Goal: Task Accomplishment & Management: Manage account settings

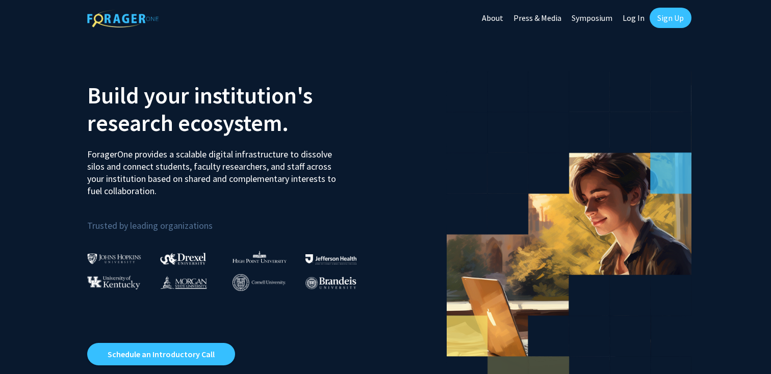
click at [638, 16] on link "Log In" at bounding box center [633, 18] width 32 height 36
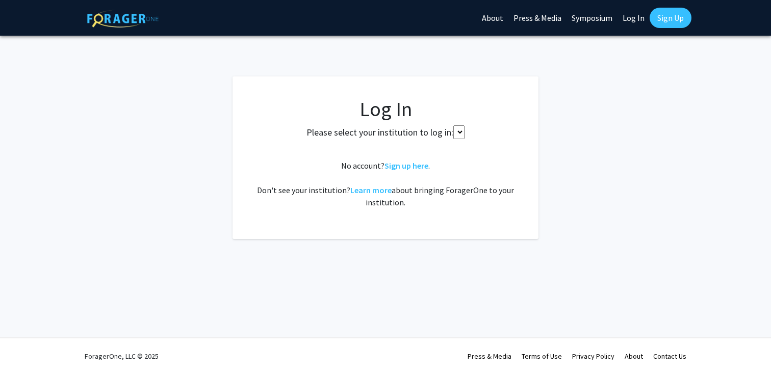
select select
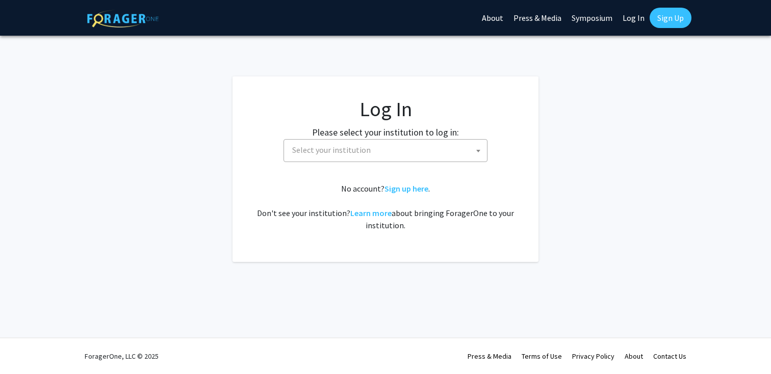
click at [353, 147] on span "Select your institution" at bounding box center [331, 150] width 79 height 10
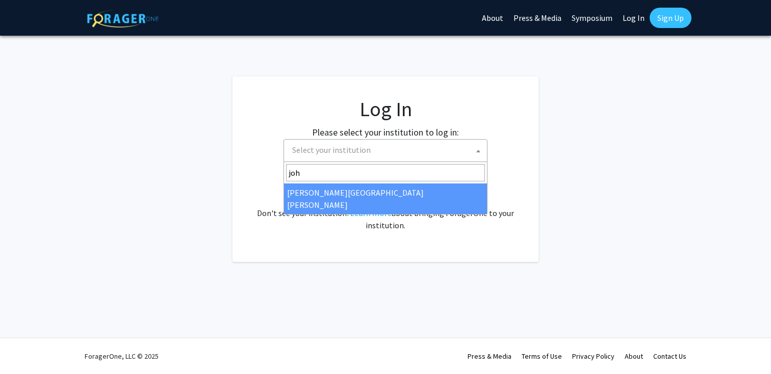
type input "joh"
select select "1"
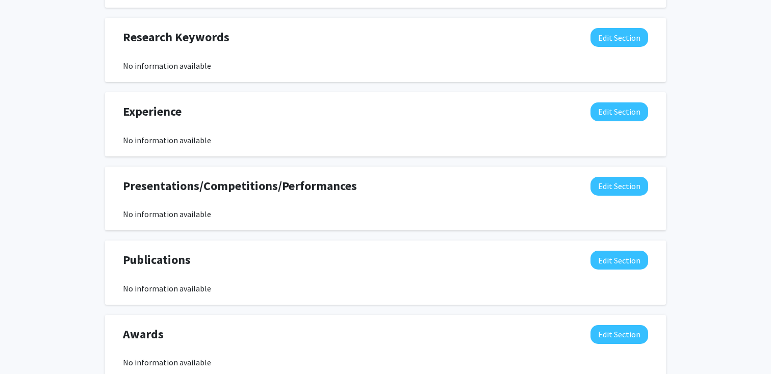
scroll to position [540, 0]
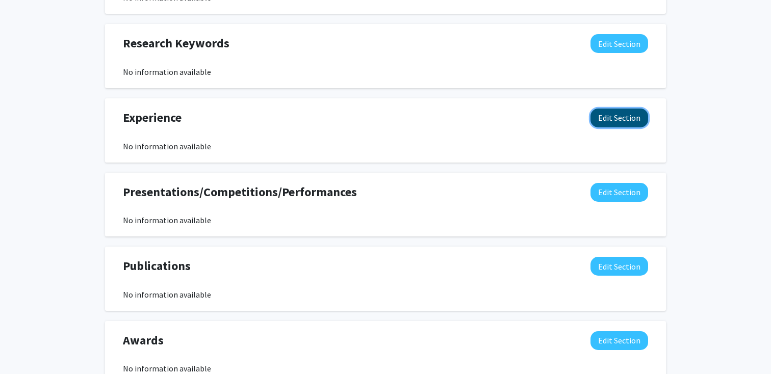
click at [615, 117] on button "Edit Section" at bounding box center [619, 118] width 58 height 19
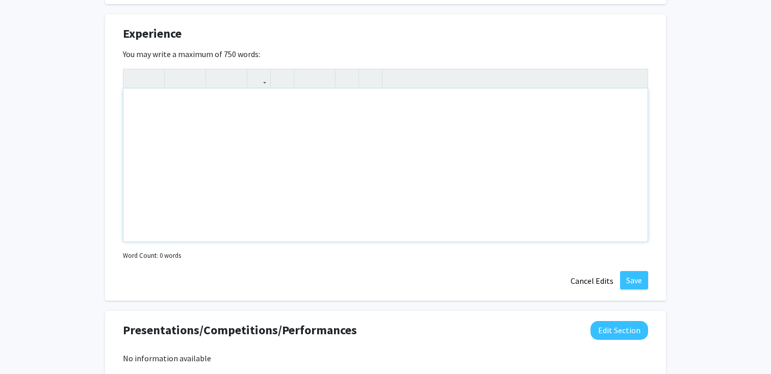
scroll to position [683, 0]
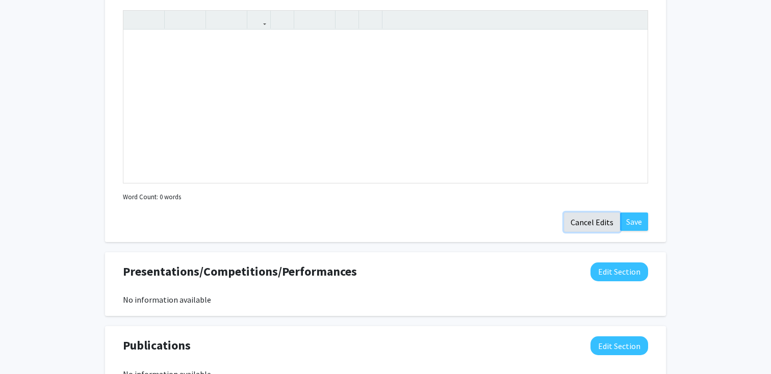
click at [600, 223] on button "Cancel Edits" at bounding box center [592, 222] width 56 height 19
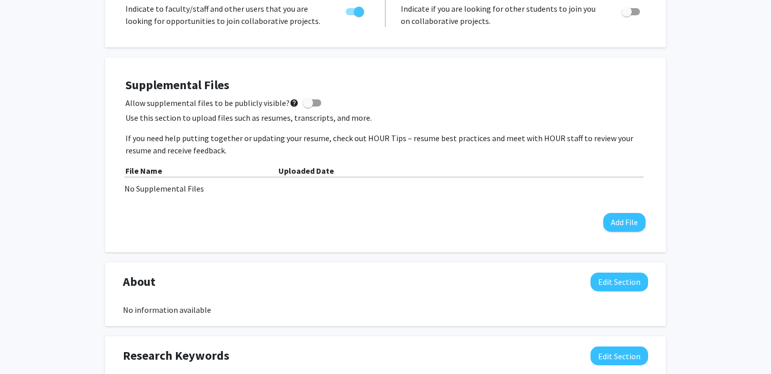
scroll to position [0, 0]
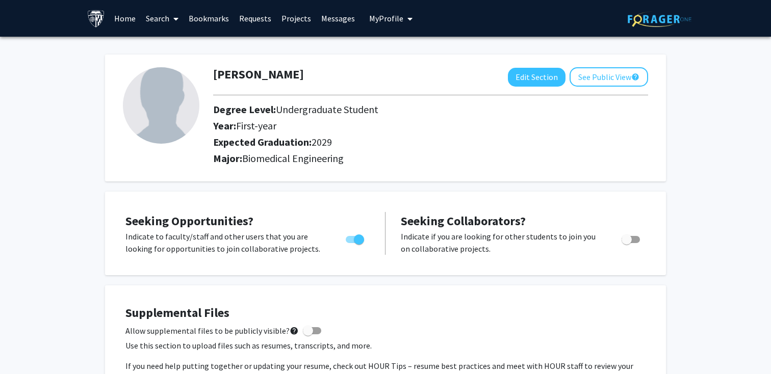
click at [159, 17] on link "Search" at bounding box center [162, 19] width 43 height 36
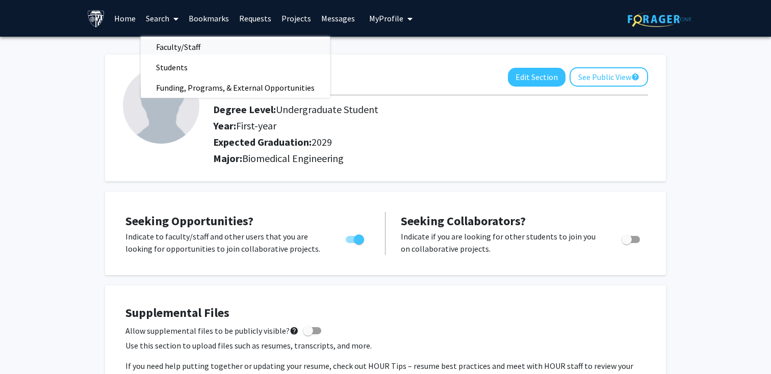
click at [169, 42] on span "Faculty/Staff" at bounding box center [178, 47] width 75 height 20
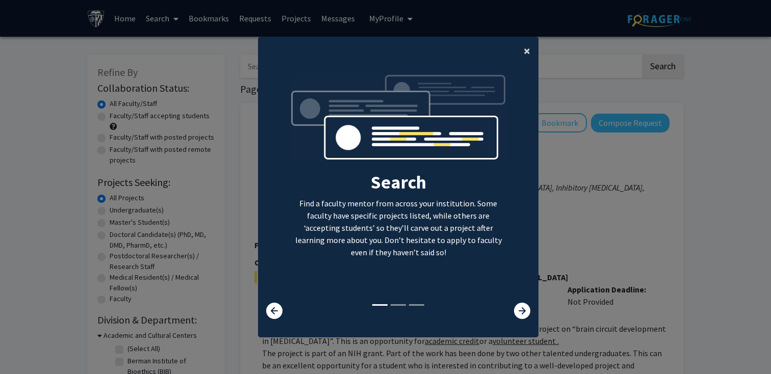
click at [522, 50] on button "×" at bounding box center [526, 51] width 23 height 29
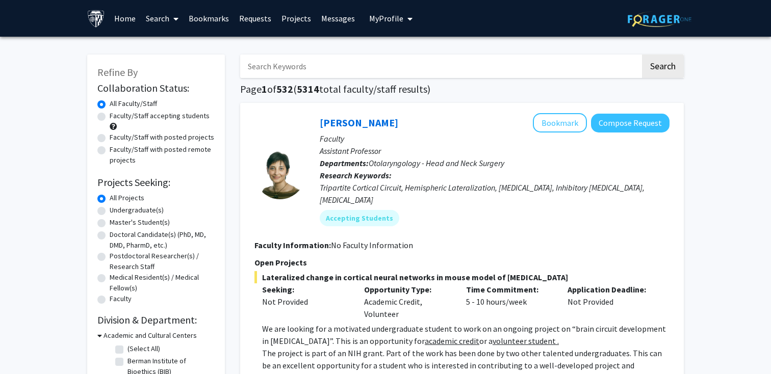
click at [383, 20] on span "My Profile" at bounding box center [386, 18] width 34 height 10
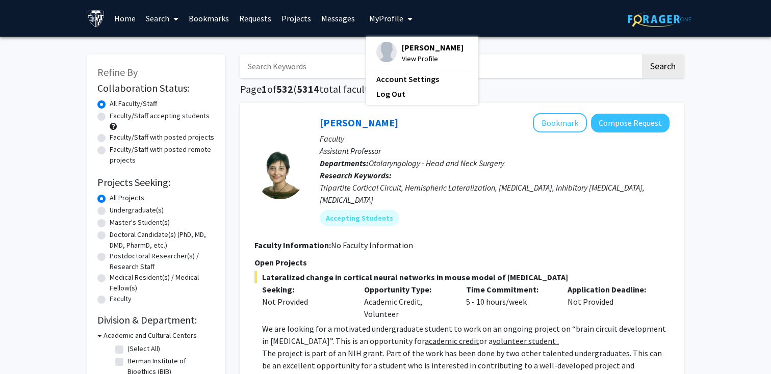
click at [406, 56] on span "View Profile" at bounding box center [433, 58] width 62 height 11
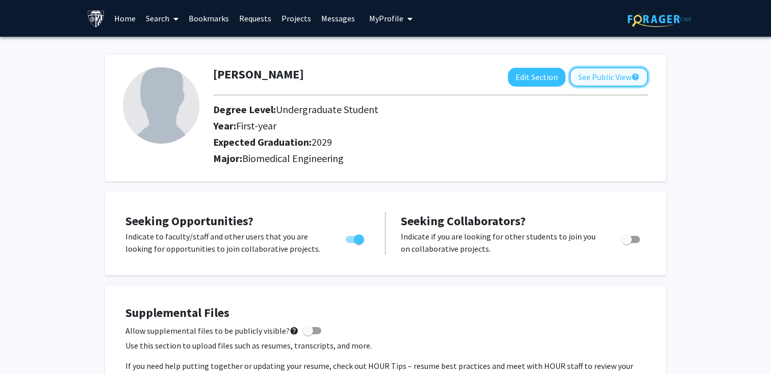
click at [608, 82] on button "See Public View help" at bounding box center [608, 76] width 79 height 19
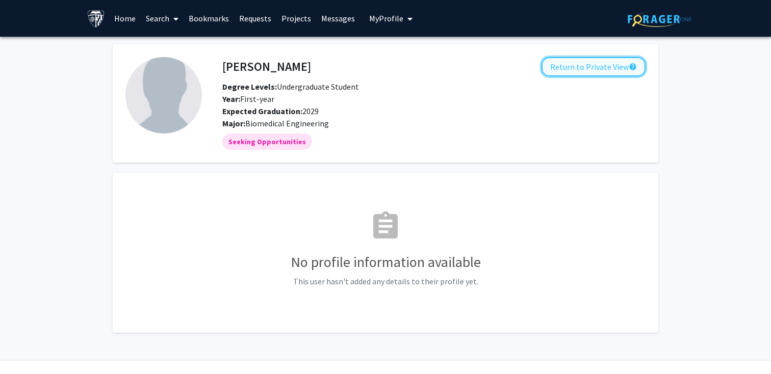
click at [596, 69] on button "Return to Private View help" at bounding box center [593, 66] width 104 height 19
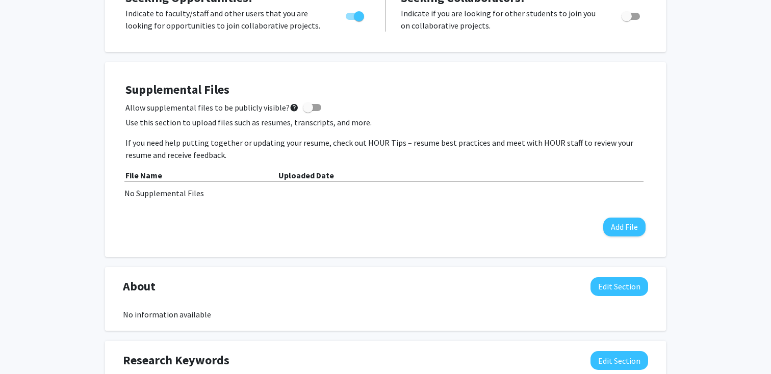
scroll to position [172, 0]
